Goal: Task Accomplishment & Management: Use online tool/utility

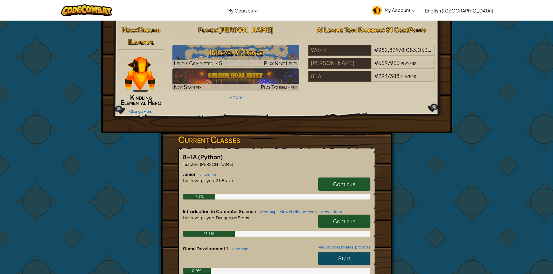
click at [340, 181] on span "Continue" at bounding box center [344, 184] width 23 height 7
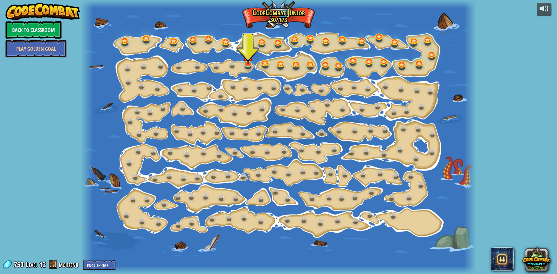
click at [243, 67] on div at bounding box center [278, 137] width 395 height 274
click at [246, 62] on img at bounding box center [248, 51] width 10 height 24
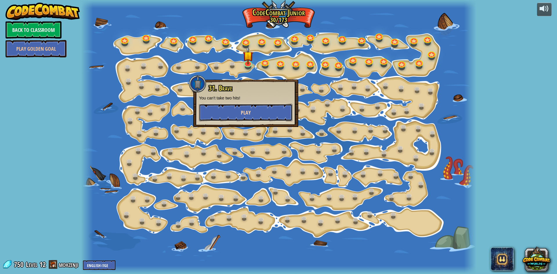
click at [253, 107] on button "Play" at bounding box center [245, 112] width 93 height 17
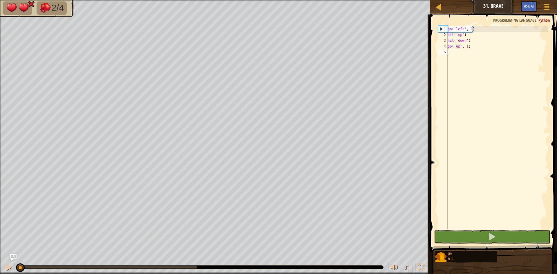
type textarea "le"
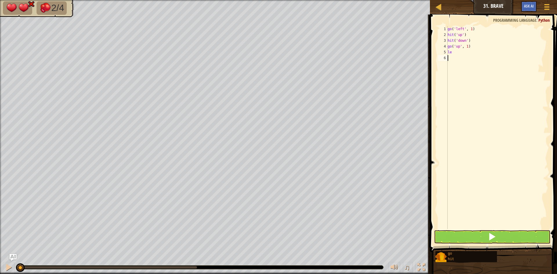
type textarea "le"
type textarea "k"
type textarea "le"
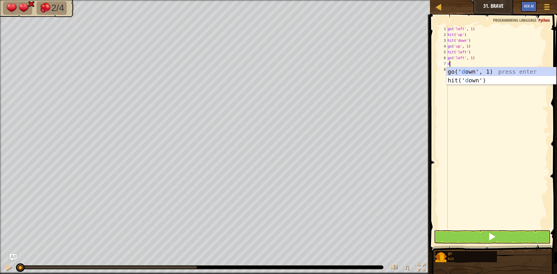
type textarea "do"
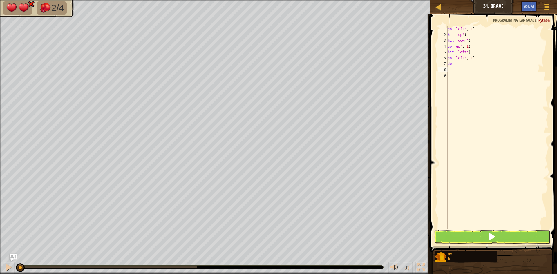
type textarea "do"
type textarea "d"
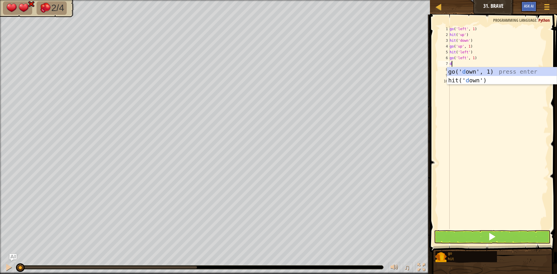
type textarea "do"
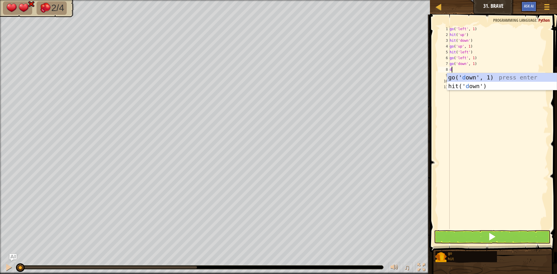
type textarea "do"
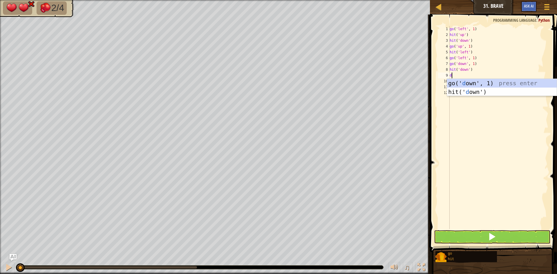
type textarea "do"
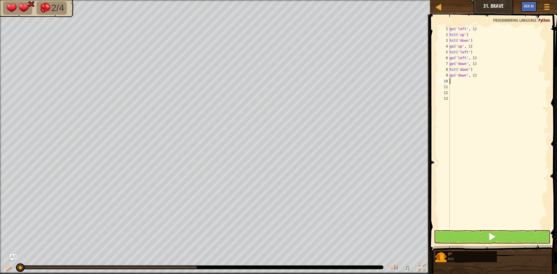
type textarea "r"
click at [487, 238] on button at bounding box center [492, 237] width 116 height 13
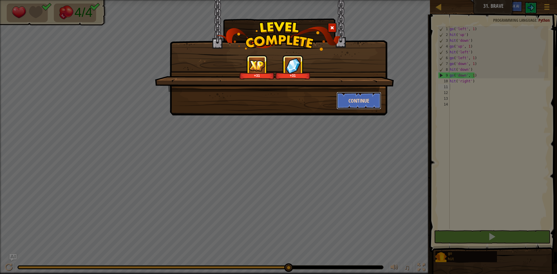
click at [348, 101] on button "Continue" at bounding box center [359, 100] width 45 height 17
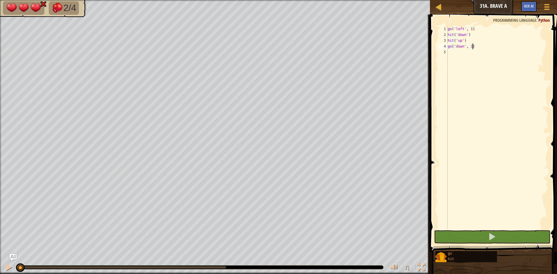
click at [460, 54] on div "go ( 'left' , 1 ) hit ( 'down' ) hit ( 'up' ) go ( 'down' , 1 )" at bounding box center [498, 133] width 102 height 215
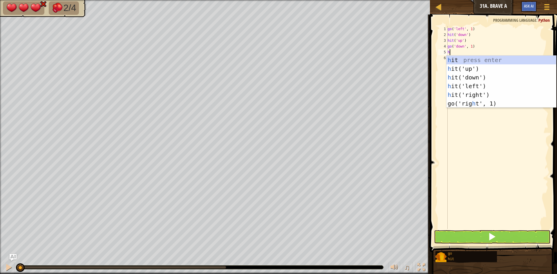
scroll to position [3, 0]
type textarea "hi"
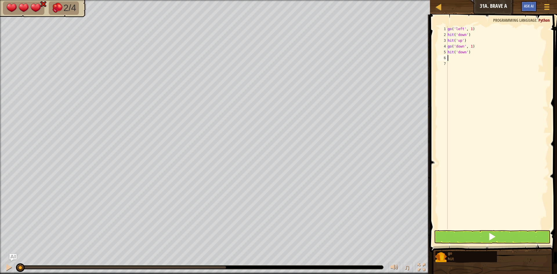
type textarea "le"
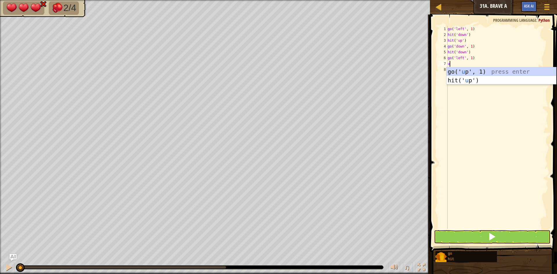
type textarea "up"
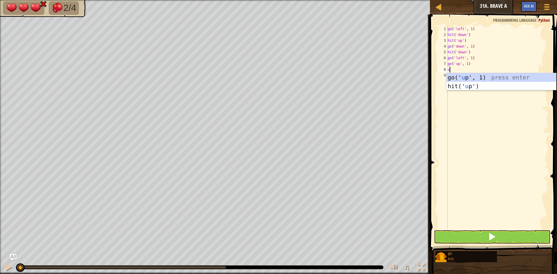
type textarea "up"
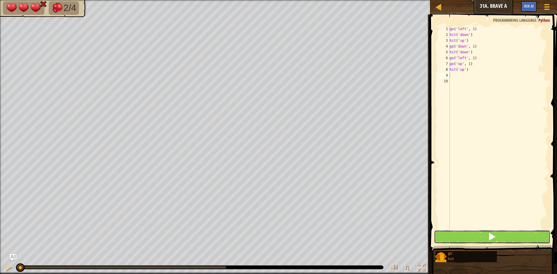
click at [484, 237] on button at bounding box center [492, 237] width 116 height 13
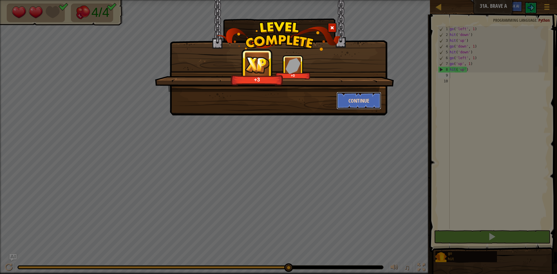
click at [373, 103] on button "Continue" at bounding box center [359, 100] width 45 height 17
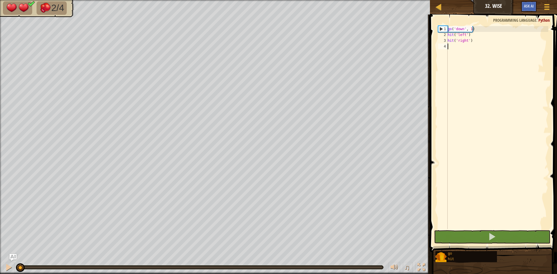
scroll to position [3, 0]
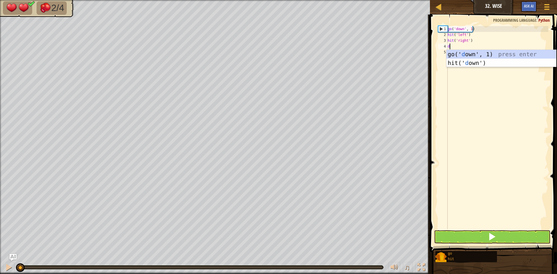
type textarea "do"
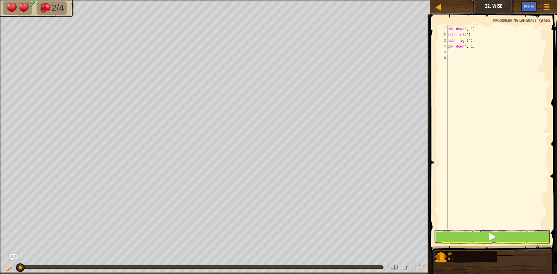
type textarea "le"
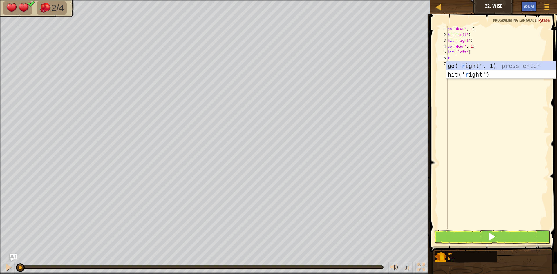
type textarea "ri"
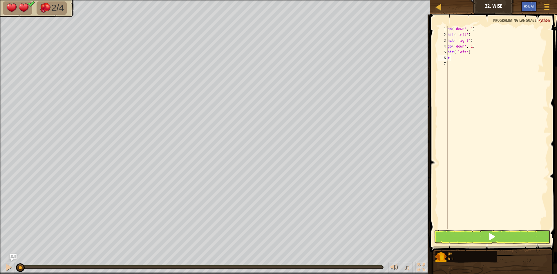
type textarea "ri"
click at [463, 234] on button at bounding box center [492, 237] width 116 height 13
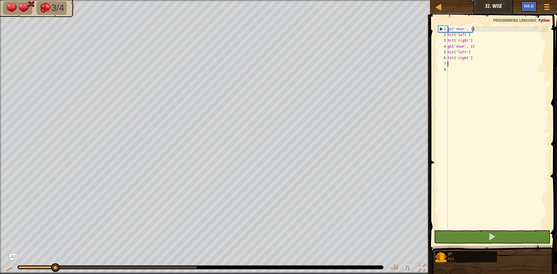
drag, startPoint x: 199, startPoint y: 266, endPoint x: 55, endPoint y: 261, distance: 143.8
click at [55, 261] on div "♫" at bounding box center [215, 266] width 430 height 17
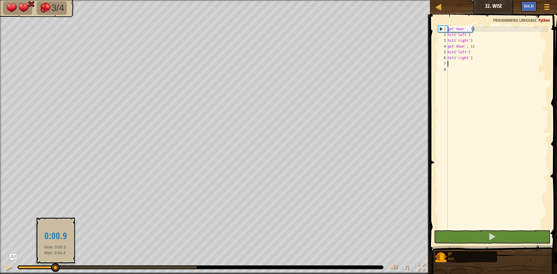
drag, startPoint x: 55, startPoint y: 266, endPoint x: 52, endPoint y: 265, distance: 3.0
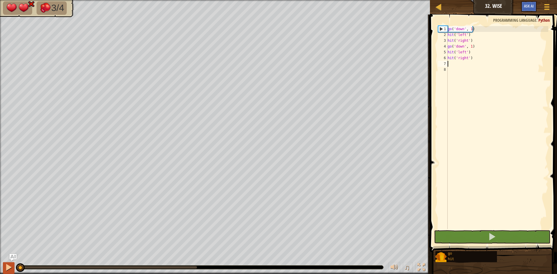
drag, startPoint x: 52, startPoint y: 265, endPoint x: 3, endPoint y: 267, distance: 48.8
click at [483, 44] on div "go ( 'down' , 1 ) hit ( 'left' ) hit ( 'right' ) go ( 'down' , 1 ) hit ( 'left'…" at bounding box center [498, 133] width 102 height 215
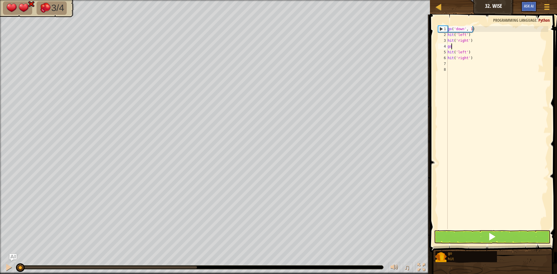
type textarea "g"
type textarea "hit('left')"
type textarea "hit('right')"
type textarea "h"
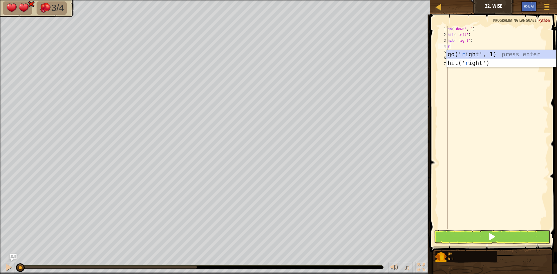
type textarea "ri"
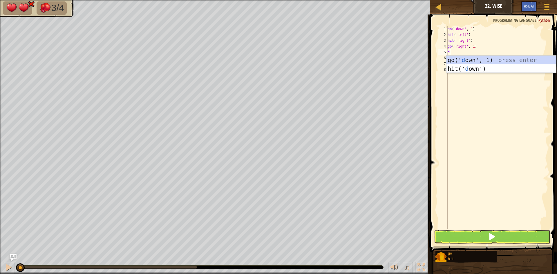
type textarea "do"
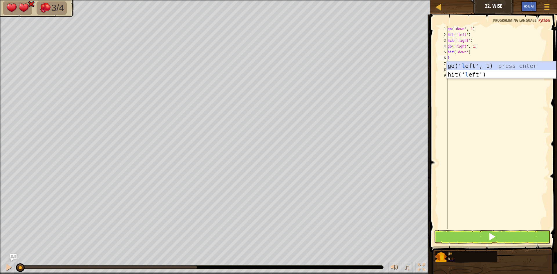
type textarea "le"
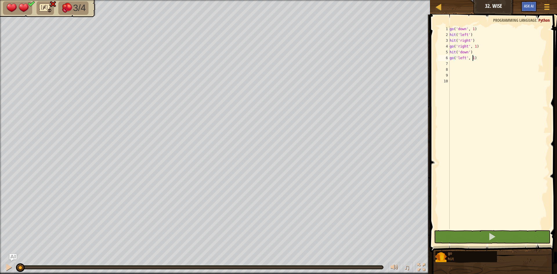
click at [473, 59] on div "go ( 'down' , 1 ) hit ( 'left' ) hit ( 'right' ) go ( 'right' , 1 ) hit ( 'down…" at bounding box center [499, 133] width 100 height 215
type textarea "go('left', 2)"
click at [463, 62] on div "go ( 'down' , 1 ) hit ( 'left' ) hit ( 'right' ) go ( 'right' , 1 ) hit ( 'down…" at bounding box center [499, 133] width 100 height 215
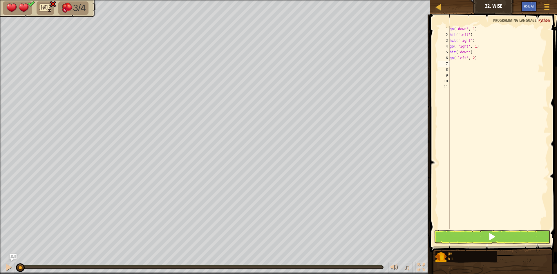
type textarea "do"
drag, startPoint x: 464, startPoint y: 227, endPoint x: 465, endPoint y: 232, distance: 5.1
click at [465, 229] on div "go ( 'down' , 1 ) hit ( 'left' ) hit ( 'right' ) go ( 'right' , 1 ) hit ( 'down…" at bounding box center [499, 133] width 100 height 215
click at [465, 233] on button at bounding box center [492, 237] width 116 height 13
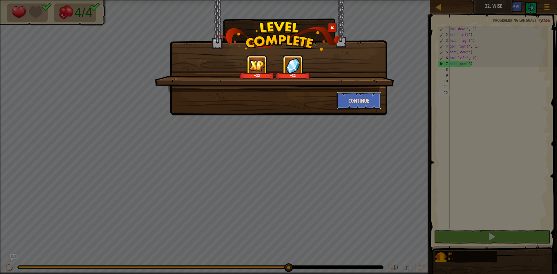
click at [365, 106] on button "Continue" at bounding box center [359, 100] width 45 height 17
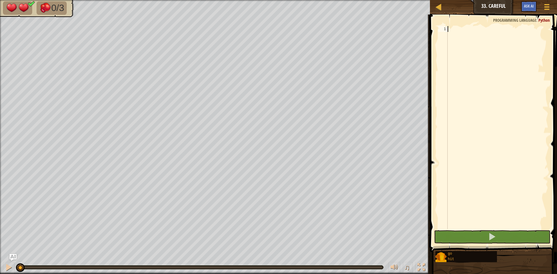
type textarea "up"
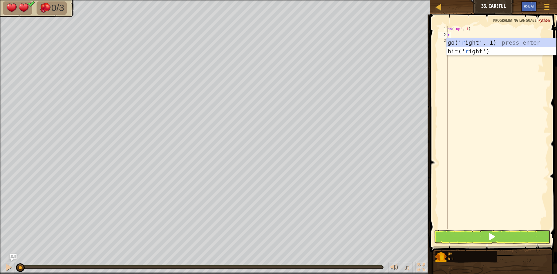
type textarea "ri"
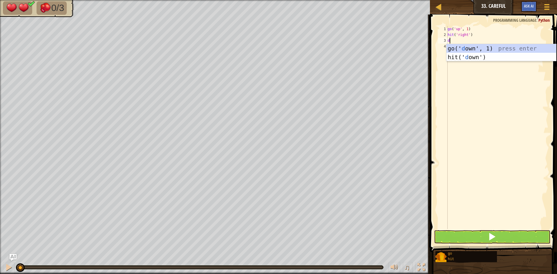
type textarea "do"
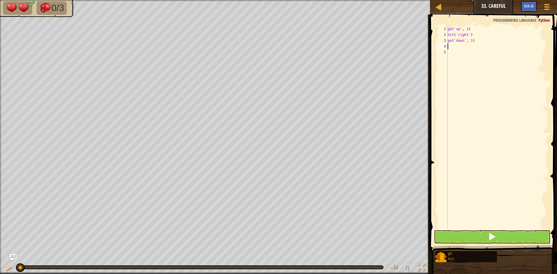
click at [471, 40] on div "go ( 'up' , 1 ) hit ( 'right' ) go ( 'down' , 1 )" at bounding box center [498, 133] width 102 height 215
type textarea "go('down', 2)"
click at [473, 46] on div "go ( 'up' , 1 ) hit ( 'right' ) go ( 'down' , 2 )" at bounding box center [498, 133] width 102 height 215
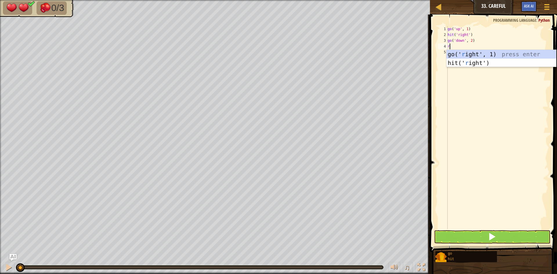
type textarea "ri"
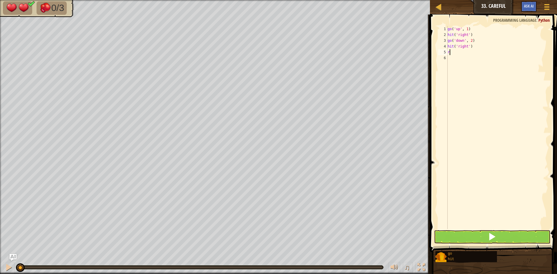
type textarea "ri"
click at [473, 54] on div "go ( 'up' , 1 ) hit ( 'right' ) go ( 'down' , 2 ) hit ( 'right' ) go ( 'right' …" at bounding box center [498, 133] width 102 height 215
type textarea "go('right', 2)"
click at [454, 60] on div "go ( 'up' , 1 ) hit ( 'right' ) go ( 'down' , 2 ) hit ( 'right' ) go ( 'right' …" at bounding box center [498, 133] width 102 height 215
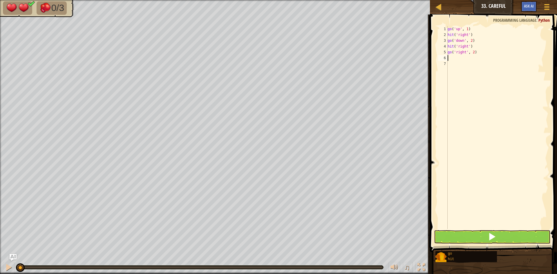
scroll to position [3, 0]
type textarea "up"
click at [480, 236] on button at bounding box center [492, 237] width 116 height 13
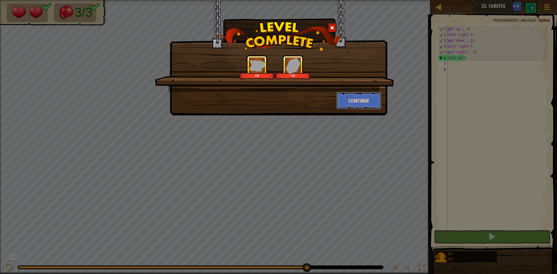
click at [354, 100] on button "Continue" at bounding box center [359, 100] width 45 height 17
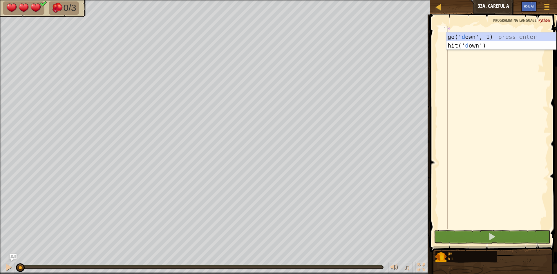
scroll to position [3, 0]
type textarea "do"
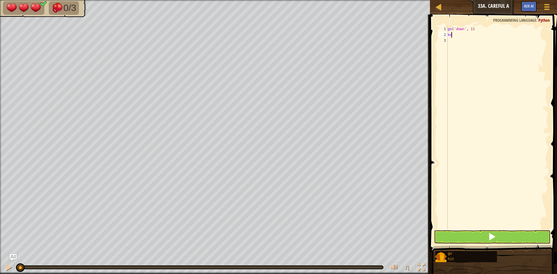
type textarea "k"
type textarea "le"
type textarea "ri"
click at [473, 41] on div "go ( 'down' , 1 ) hit ( 'left' ) go ( 'right' , 1 )" at bounding box center [498, 133] width 102 height 215
type textarea "go('right', 2)"
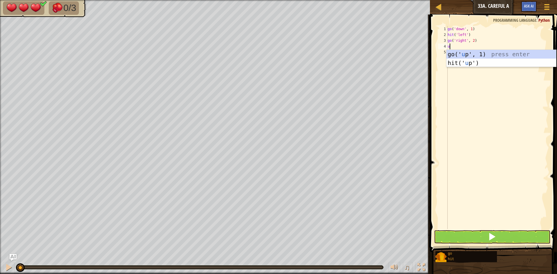
type textarea "up"
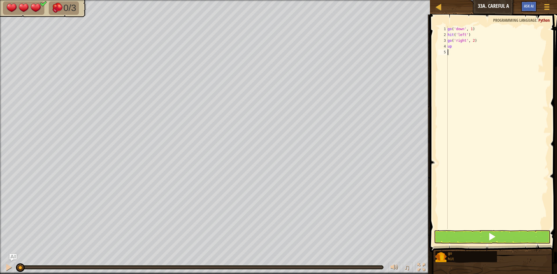
type textarea "up"
type textarea "hit('up')up"
click at [471, 49] on div "go ( 'down' , 1 ) hit ( 'left' ) go ( 'right' , 2 ) hit ( 'up' ) up" at bounding box center [498, 133] width 102 height 215
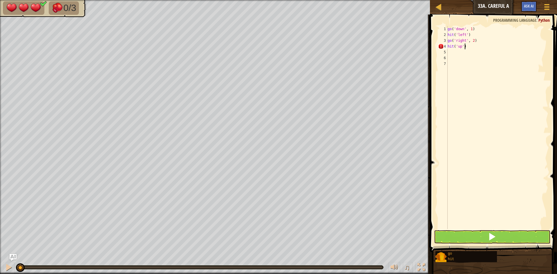
type textarea "hit('up')"
click at [453, 53] on div "go ( 'down' , 1 ) hit ( 'left' ) go ( 'right' , 2 ) hit ( 'up' )" at bounding box center [498, 133] width 102 height 215
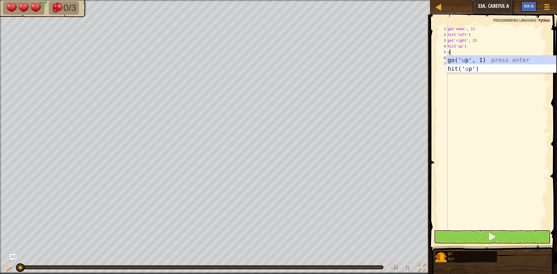
type textarea "up"
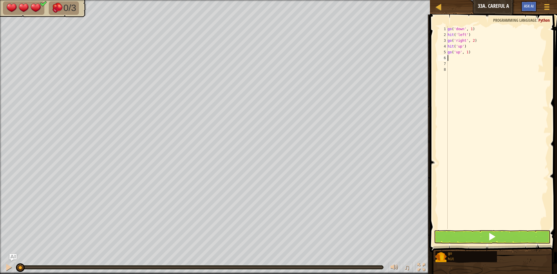
click at [467, 53] on div "go ( 'down' , 1 ) hit ( 'left' ) go ( 'right' , 2 ) hit ( 'up' ) go ( 'up' , 1 )" at bounding box center [498, 133] width 102 height 215
type textarea "go('up', 2)"
click at [462, 58] on div "go ( 'down' , 1 ) hit ( 'left' ) go ( 'right' , 2 ) hit ( 'up' ) go ( 'up' , 2 )" at bounding box center [498, 133] width 102 height 215
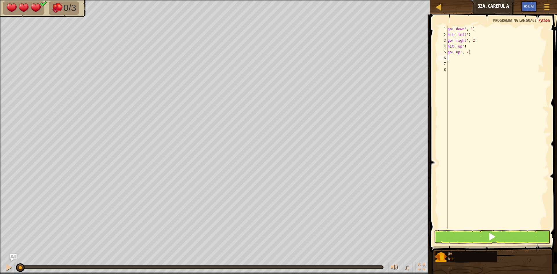
type textarea "le"
click at [503, 239] on button at bounding box center [492, 237] width 116 height 13
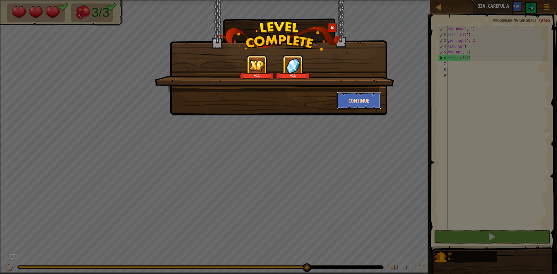
click at [360, 101] on button "Continue" at bounding box center [359, 100] width 45 height 17
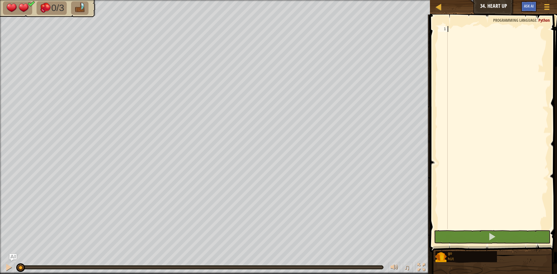
type textarea "ri"
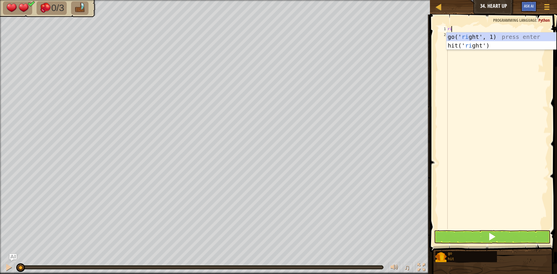
scroll to position [3, 0]
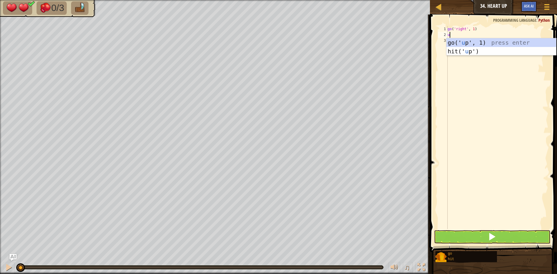
type textarea "up"
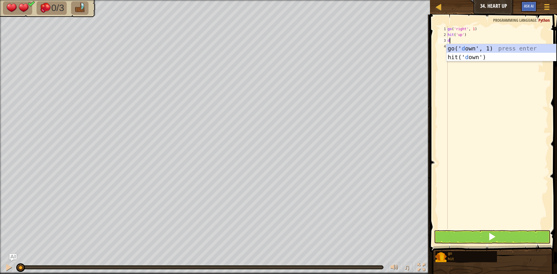
type textarea "do"
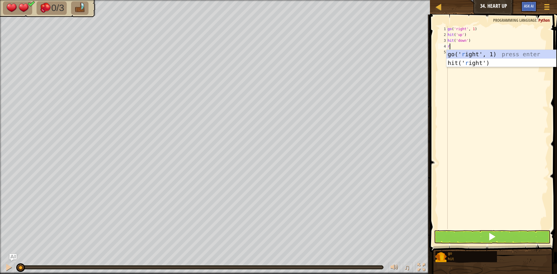
type textarea "ri"
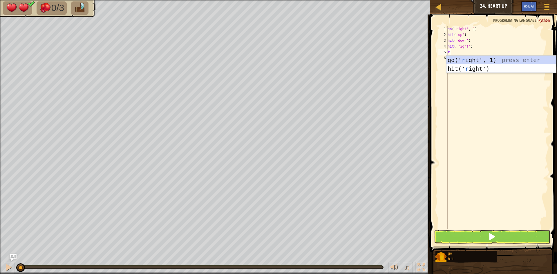
type textarea "ri"
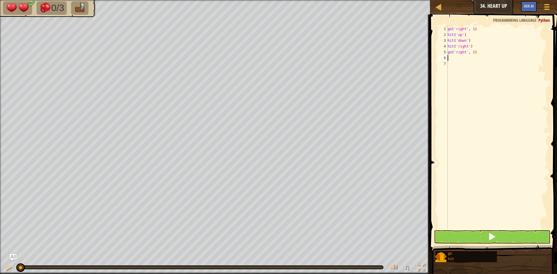
click at [472, 52] on div "go ( 'right' , 1 ) hit ( 'up' ) hit ( 'down' ) hit ( 'right' ) go ( 'right' , 1…" at bounding box center [498, 133] width 102 height 215
type textarea "go('right', 2)"
click at [495, 234] on span at bounding box center [492, 237] width 8 height 8
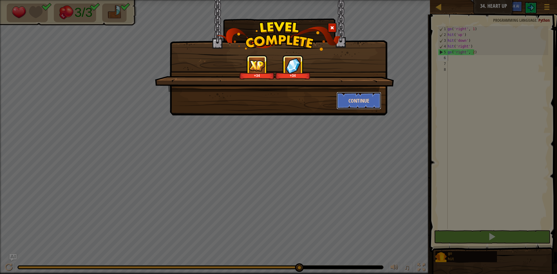
click at [375, 103] on button "Continue" at bounding box center [359, 100] width 45 height 17
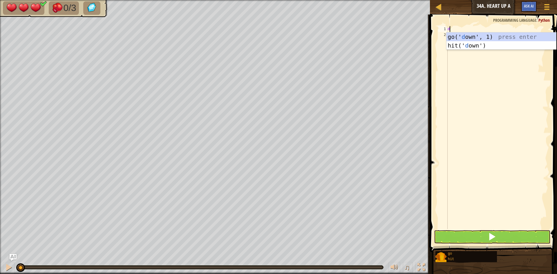
scroll to position [3, 0]
type textarea "do"
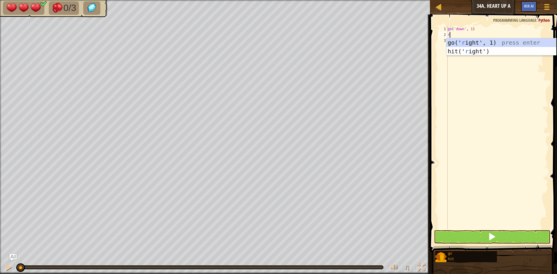
type textarea "ri"
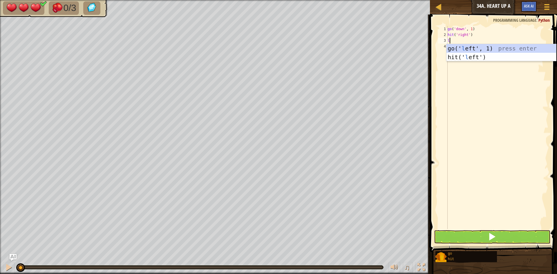
type textarea "le"
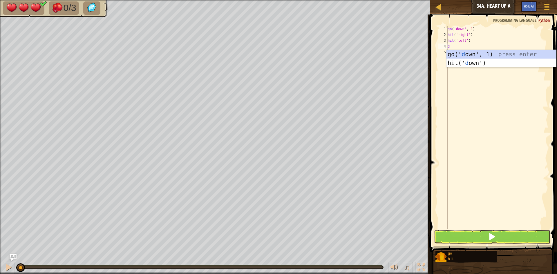
type textarea "do"
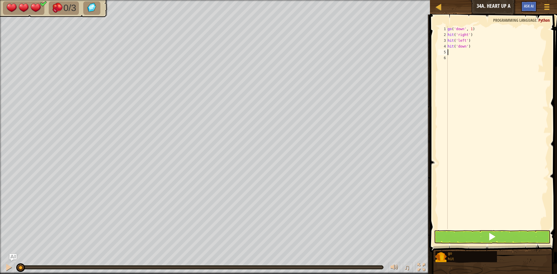
type textarea "do"
click at [470, 52] on div "go ( 'down' , 1 ) hit ( 'right' ) hit ( 'left' ) hit ( 'down' ) go ( 'down' , 1…" at bounding box center [498, 133] width 102 height 215
type textarea "go('down', 2)"
click at [489, 235] on span at bounding box center [492, 237] width 8 height 8
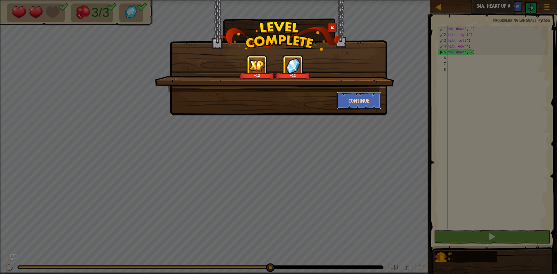
click at [357, 97] on button "Continue" at bounding box center [359, 100] width 45 height 17
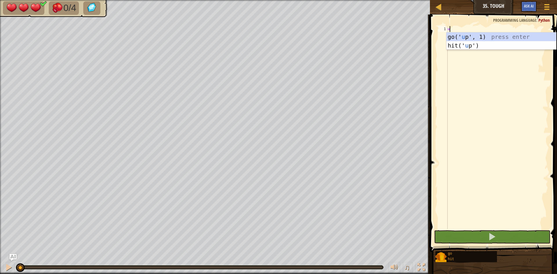
type textarea "up"
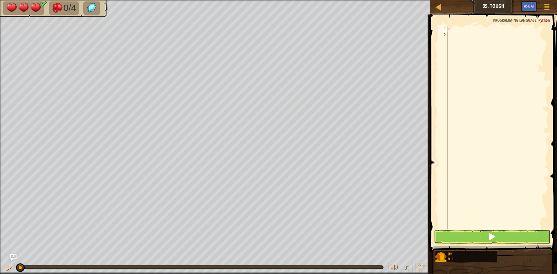
type textarea "up"
type textarea "r"
type textarea "le"
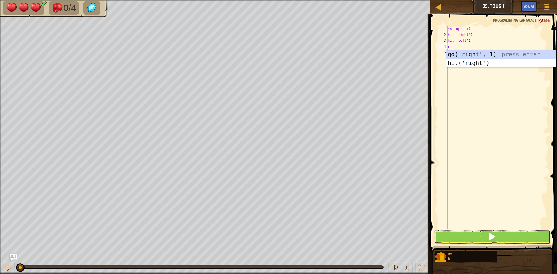
type textarea "ri"
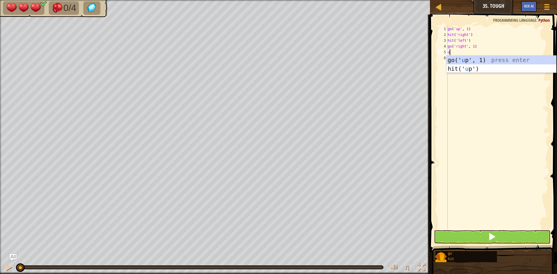
type textarea "up"
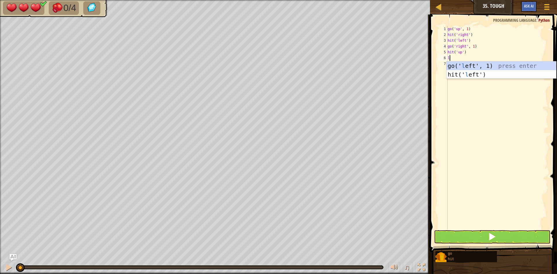
type textarea "le"
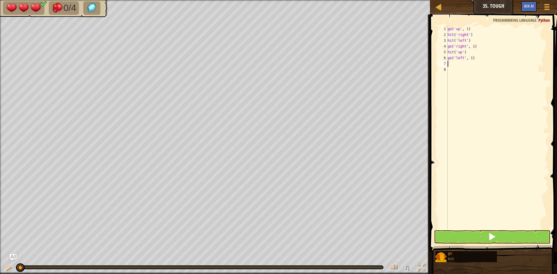
click at [470, 61] on div "go ( 'up' , 1 ) hit ( 'right' ) hit ( 'left' ) go ( 'right' , 1 ) hit ( 'up' ) …" at bounding box center [498, 133] width 102 height 215
click at [471, 57] on div "go ( 'up' , 1 ) hit ( 'right' ) hit ( 'left' ) go ( 'right' , 1 ) hit ( 'up' ) …" at bounding box center [498, 133] width 102 height 215
type textarea "go('left', 2)"
type textarea "hit"
click at [471, 237] on button at bounding box center [492, 237] width 116 height 13
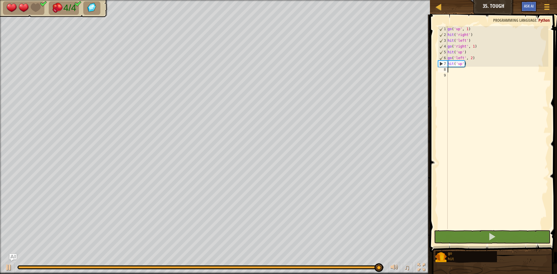
click at [464, 69] on div "go ( 'up' , 1 ) hit ( 'right' ) hit ( 'left' ) go ( 'right' , 1 ) hit ( 'up' ) …" at bounding box center [498, 133] width 102 height 215
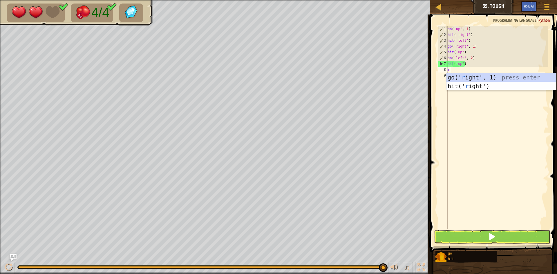
type textarea "ri"
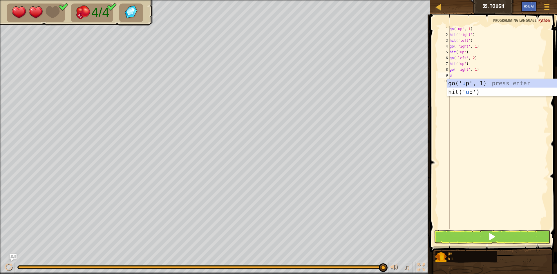
type textarea "up"
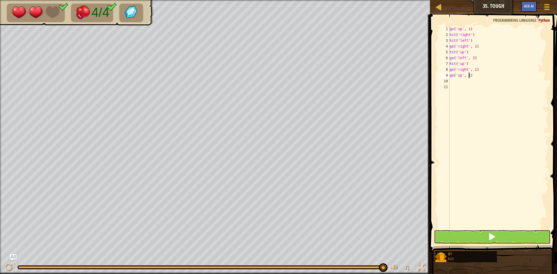
click at [469, 77] on div "go ( 'up' , 1 ) hit ( 'right' ) hit ( 'left' ) go ( 'right' , 1 ) hit ( 'up' ) …" at bounding box center [499, 133] width 100 height 215
click at [487, 235] on button at bounding box center [492, 237] width 116 height 13
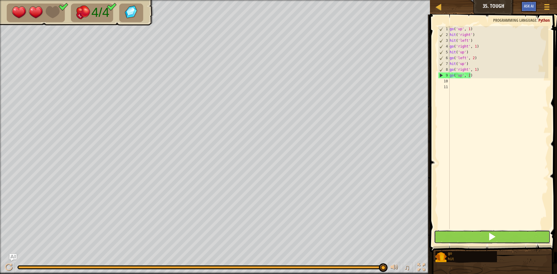
click at [480, 231] on button at bounding box center [492, 237] width 116 height 13
click at [471, 77] on div "go ( 'up' , 1 ) hit ( 'right' ) hit ( 'left' ) go ( 'right' , 1 ) hit ( 'up' ) …" at bounding box center [499, 133] width 100 height 215
click at [468, 77] on div "go ( 'up' , 1 ) hit ( 'right' ) hit ( 'left' ) go ( 'right' , 1 ) hit ( 'up' ) …" at bounding box center [499, 133] width 100 height 215
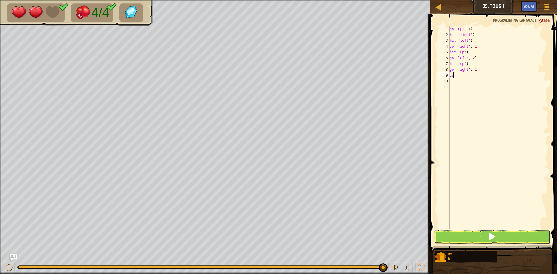
scroll to position [3, 0]
type textarea ")"
type textarea "y"
type textarea "up"
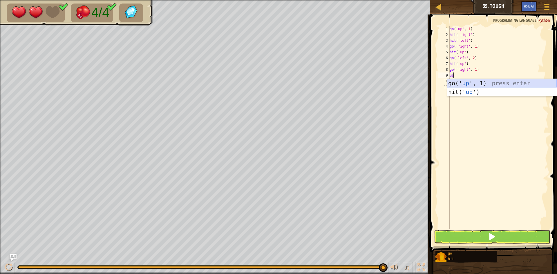
click at [465, 85] on div "go(' up ', 1) press enter hit(' up ') press enter" at bounding box center [502, 96] width 110 height 35
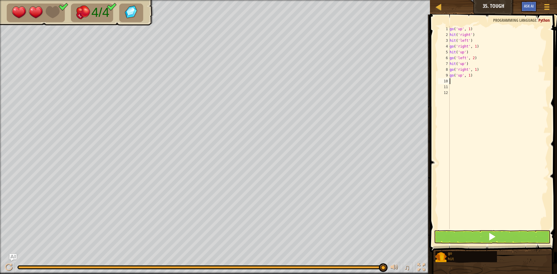
click at [470, 75] on div "go ( 'up' , 1 ) hit ( 'right' ) hit ( 'left' ) go ( 'right' , 1 ) hit ( 'up' ) …" at bounding box center [499, 133] width 100 height 215
click at [469, 78] on div "go ( 'up' , 1 ) hit ( 'right' ) hit ( 'left' ) go ( 'right' , 1 ) hit ( 'up' ) …" at bounding box center [499, 133] width 100 height 215
type textarea "go('up', 2)"
click at [464, 234] on button at bounding box center [492, 237] width 116 height 13
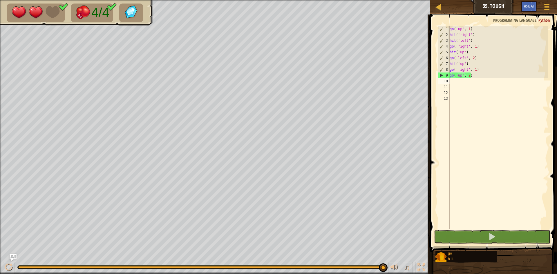
click at [468, 75] on div "go ( 'up' , 1 ) hit ( 'right' ) hit ( 'left' ) go ( 'right' , 1 ) hit ( 'up' ) …" at bounding box center [499, 133] width 100 height 215
type textarea "go('up', 3)"
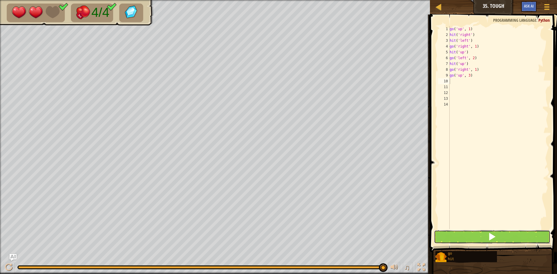
drag, startPoint x: 466, startPoint y: 236, endPoint x: 464, endPoint y: 240, distance: 4.7
click at [467, 236] on button at bounding box center [492, 237] width 116 height 13
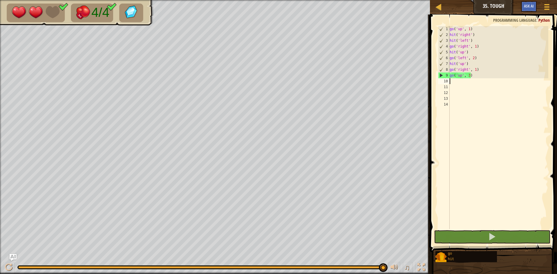
click at [388, 255] on div "4/4 ♫ Kindling Elemental 2 x: 22 y: 20 x: 22 y: 38 action: move" at bounding box center [278, 137] width 557 height 274
drag, startPoint x: 342, startPoint y: 260, endPoint x: 183, endPoint y: 261, distance: 158.8
click at [183, 261] on div "♫" at bounding box center [215, 266] width 430 height 17
click at [482, 80] on div "go ( 'up' , 1 ) hit ( 'right' ) hit ( 'left' ) go ( 'right' , 1 ) hit ( 'up' ) …" at bounding box center [499, 133] width 100 height 215
type textarea "g"
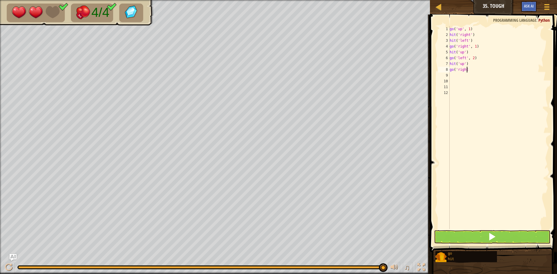
type textarea "go"
type textarea "hit('"
type textarea "go('left', 2)"
type textarea "hit('up')"
type textarea "go('right', 1)"
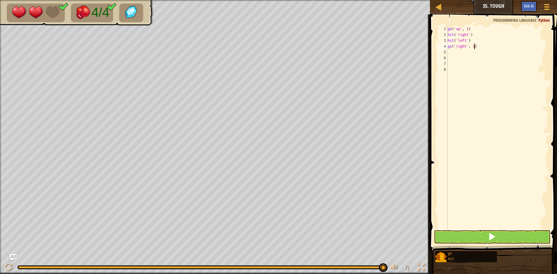
type textarea "hit('left')"
type textarea "hit('right')"
type textarea "go('up', 1)"
click at [503, 235] on button at bounding box center [492, 237] width 116 height 13
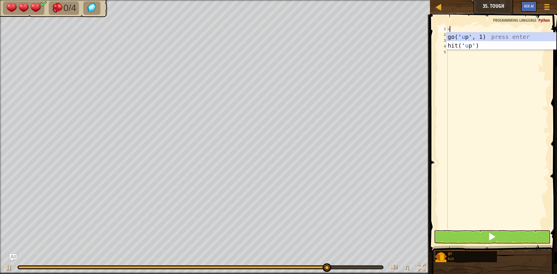
type textarea "up"
click at [495, 36] on div "go(' up ', 1) press enter hit(' up ') press enter" at bounding box center [502, 50] width 110 height 35
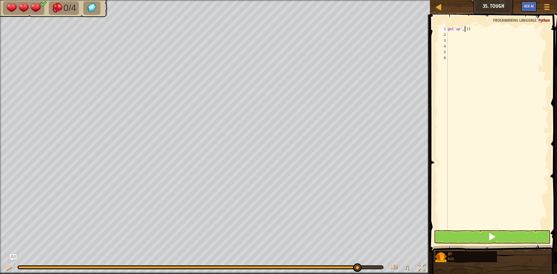
click at [466, 32] on div "go ( 'up' , 1 )" at bounding box center [498, 133] width 102 height 215
type textarea "go('up', 3)"
type textarea "do"
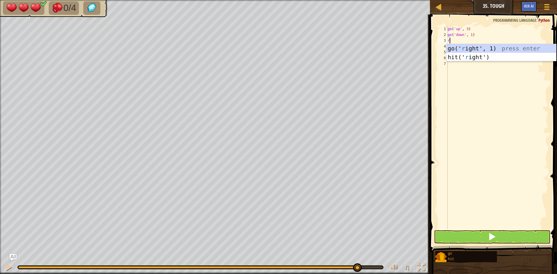
type textarea "ri"
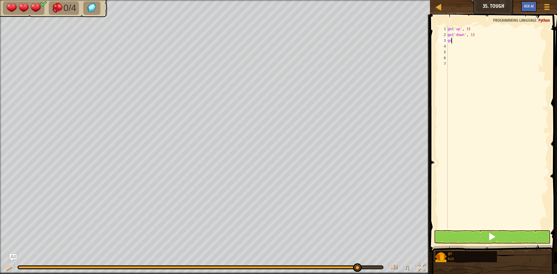
type textarea "g"
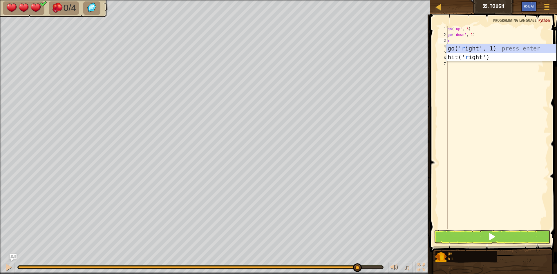
type textarea "ri"
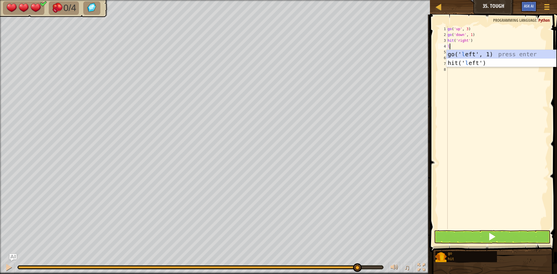
type textarea "le"
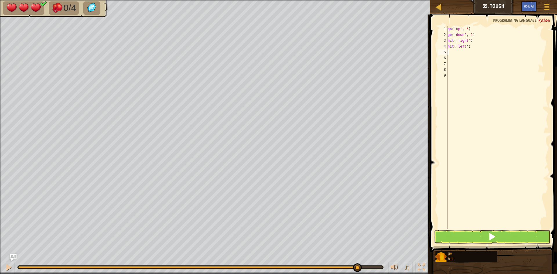
type textarea "do"
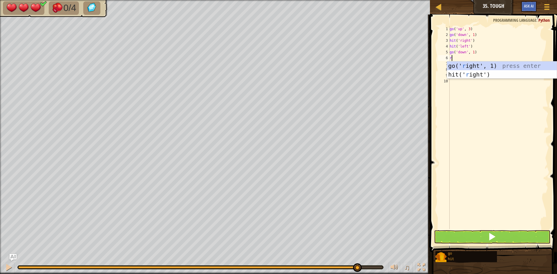
type textarea "ri"
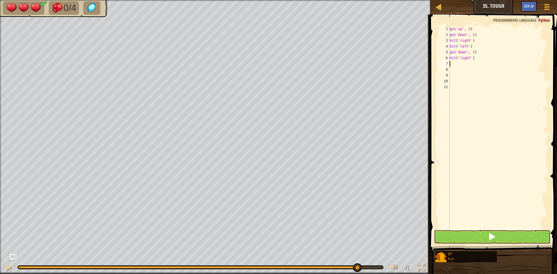
type textarea "le"
click at [502, 240] on button at bounding box center [492, 237] width 116 height 13
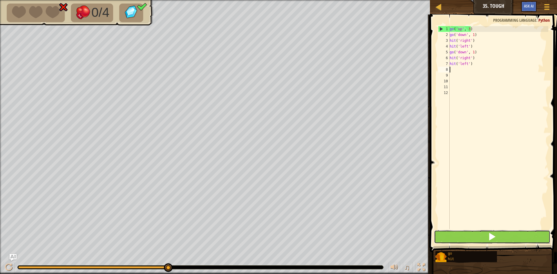
click at [526, 239] on button at bounding box center [492, 237] width 116 height 13
type textarea "h"
type textarea "g"
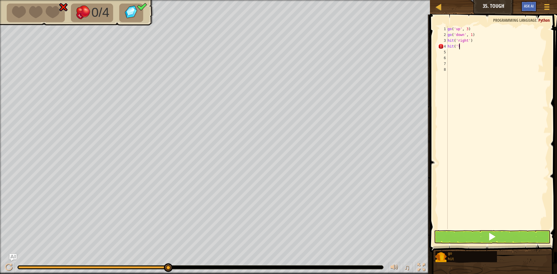
type textarea "h"
type textarea "g"
type textarea "u"
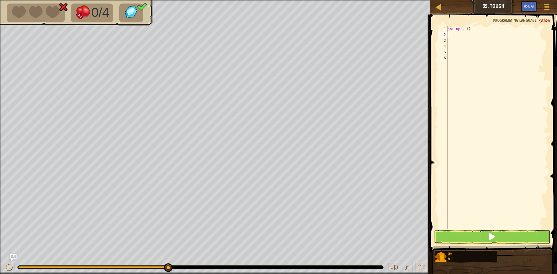
type textarea "ri"
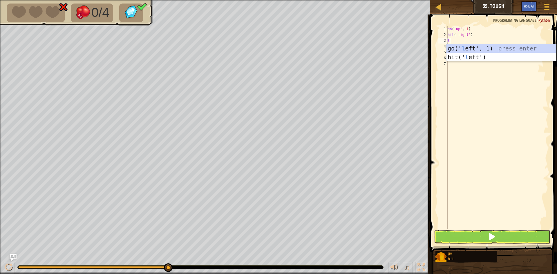
type textarea "le"
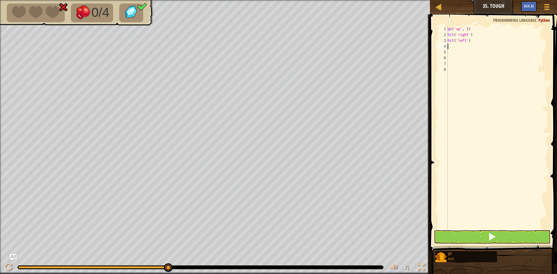
type textarea "up"
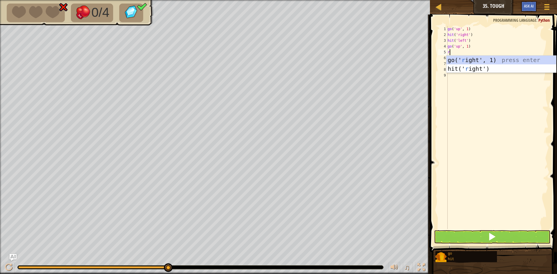
type textarea "ri"
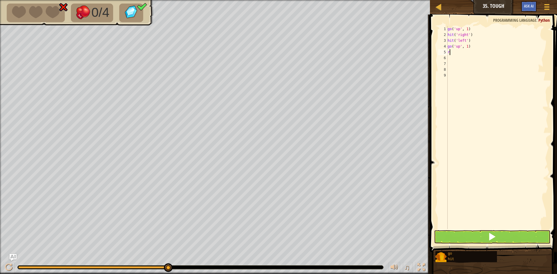
type textarea "ri"
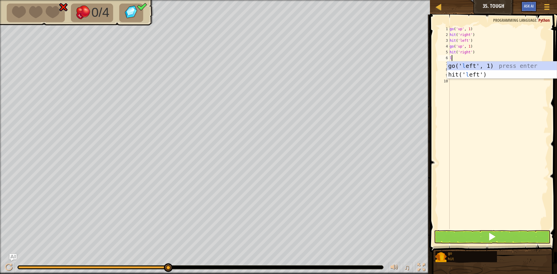
type textarea "le"
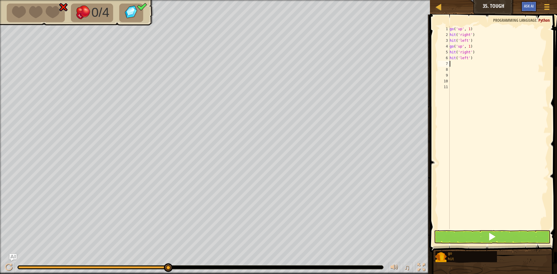
type textarea "up"
click at [499, 243] on button at bounding box center [492, 237] width 116 height 13
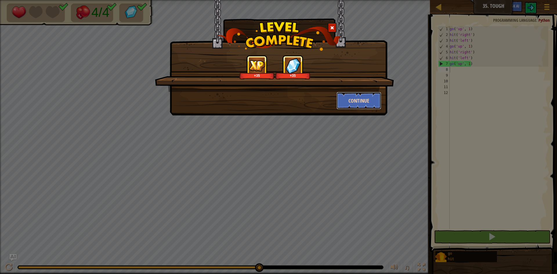
click at [356, 100] on button "Continue" at bounding box center [359, 100] width 45 height 17
